Goal: Download file/media

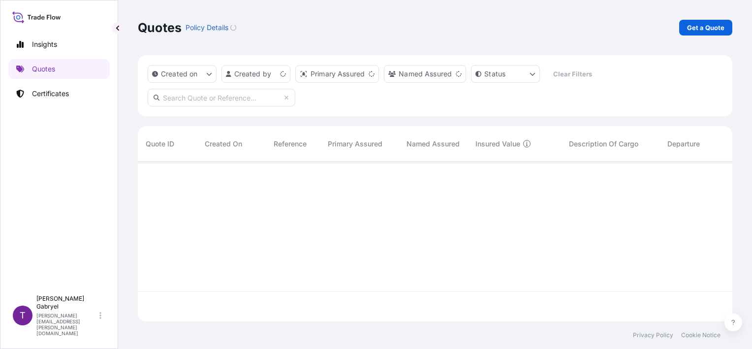
scroll to position [158, 587]
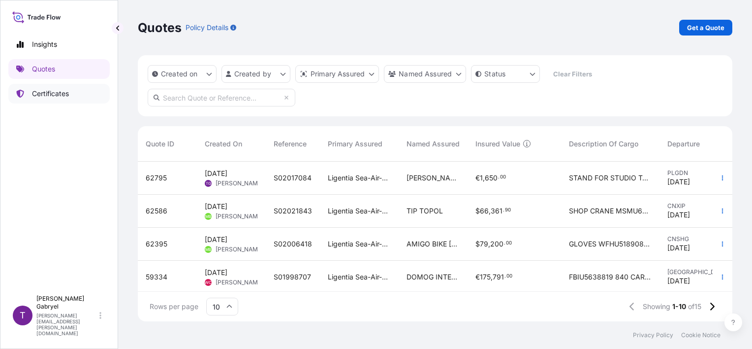
click at [63, 91] on p "Certificates" at bounding box center [50, 94] width 37 height 10
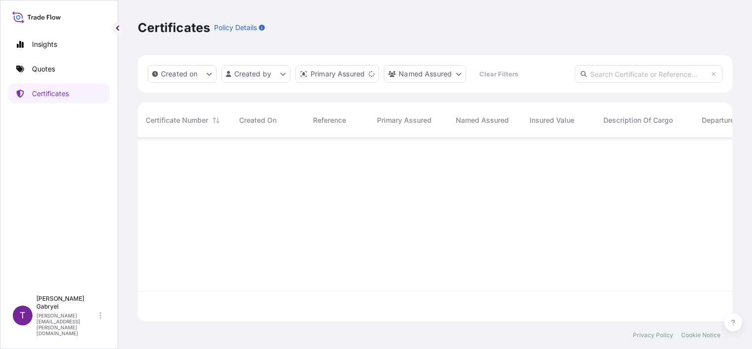
scroll to position [181, 587]
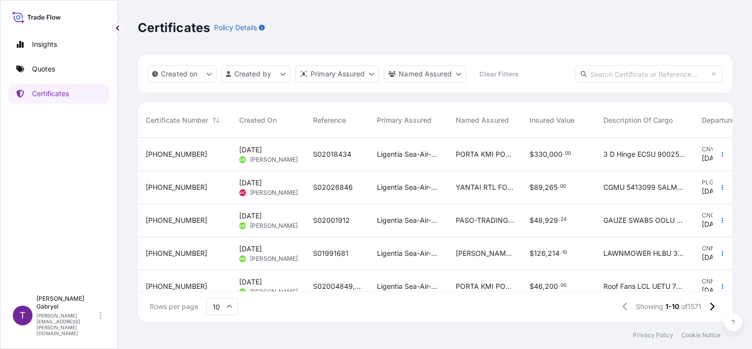
click at [326, 150] on span "S02018434" at bounding box center [332, 154] width 38 height 10
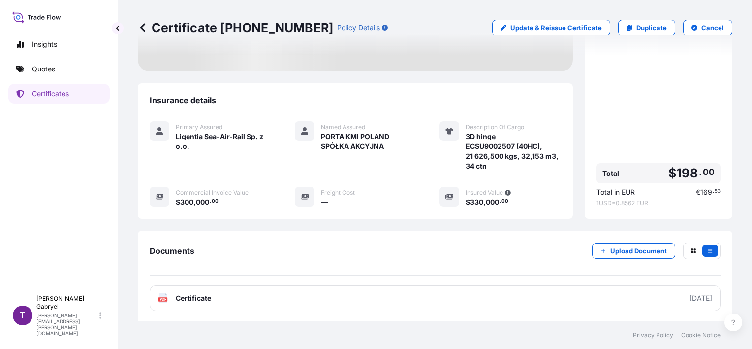
scroll to position [124, 0]
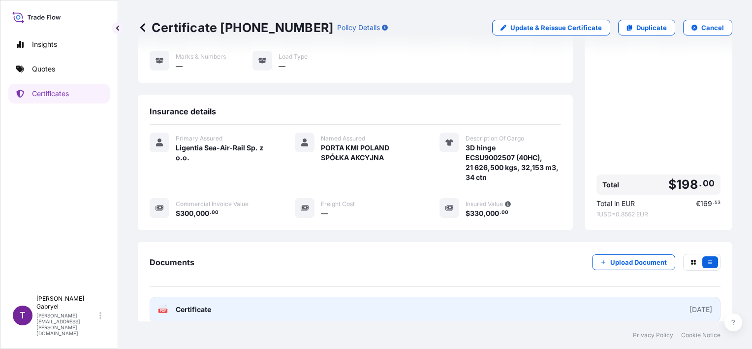
click at [260, 297] on link "PDF Certificate [DATE]" at bounding box center [435, 309] width 571 height 26
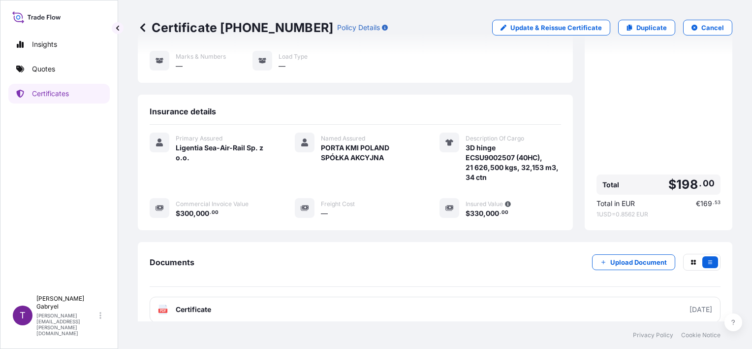
scroll to position [167, 0]
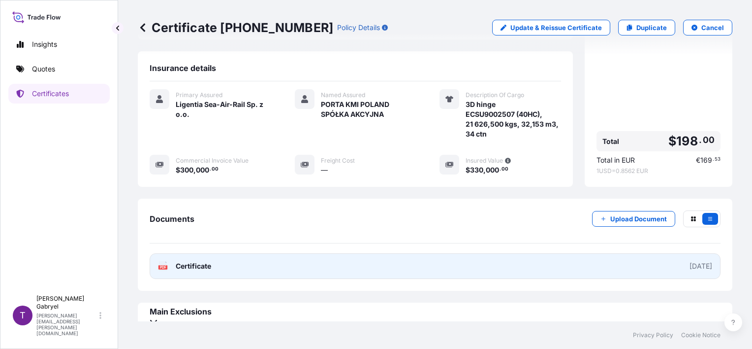
click at [297, 257] on link "PDF Certificate [DATE]" at bounding box center [435, 266] width 571 height 26
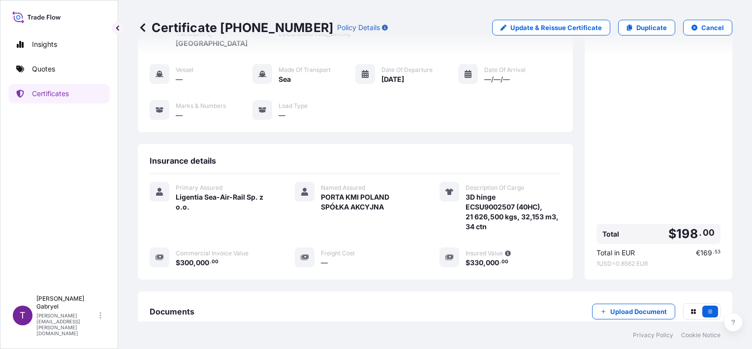
scroll to position [20, 0]
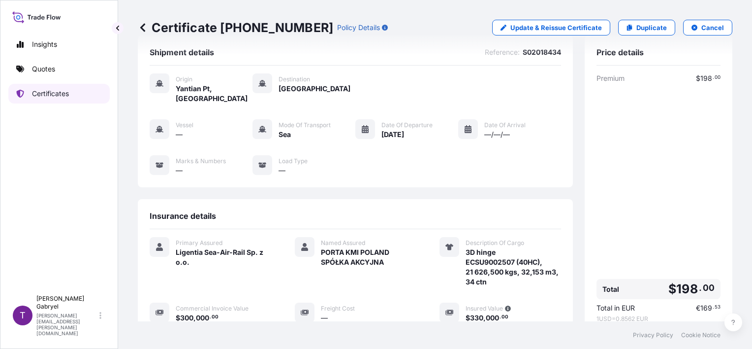
click at [58, 93] on p "Certificates" at bounding box center [50, 94] width 37 height 10
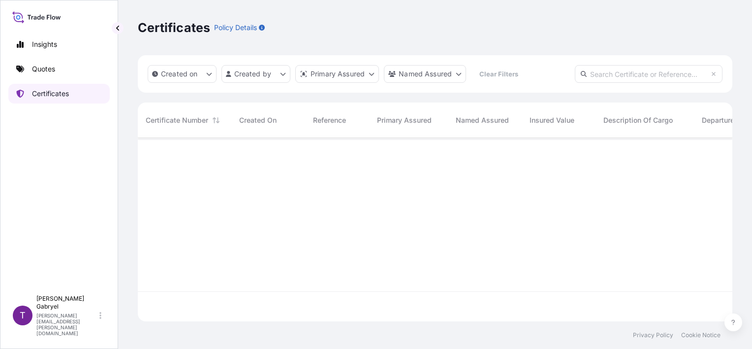
scroll to position [181, 587]
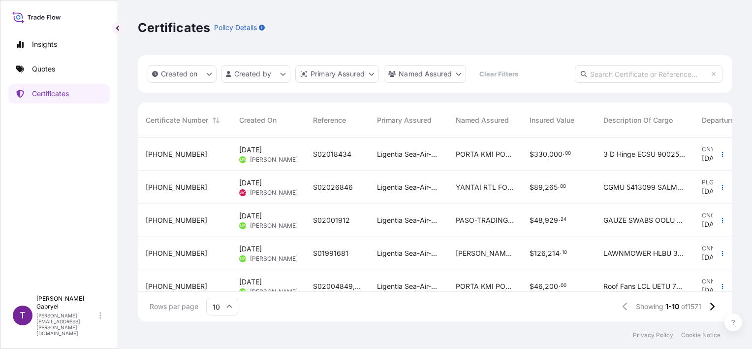
click at [376, 189] on div "Ligentia Sea-Air-Rail Sp. z o.o." at bounding box center [408, 187] width 79 height 33
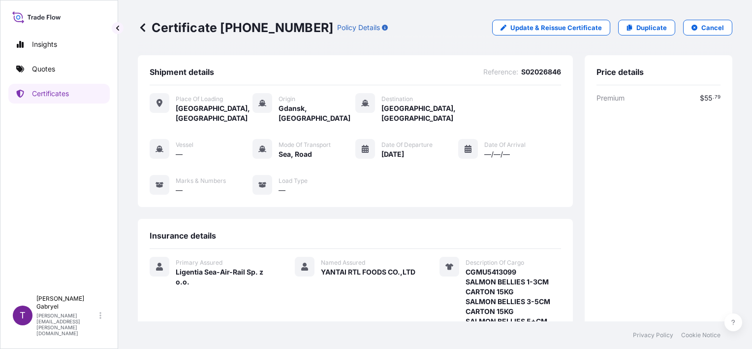
click at [535, 67] on span "S02026846" at bounding box center [541, 72] width 40 height 10
copy span "S02026846"
